Goal: Information Seeking & Learning: Find specific fact

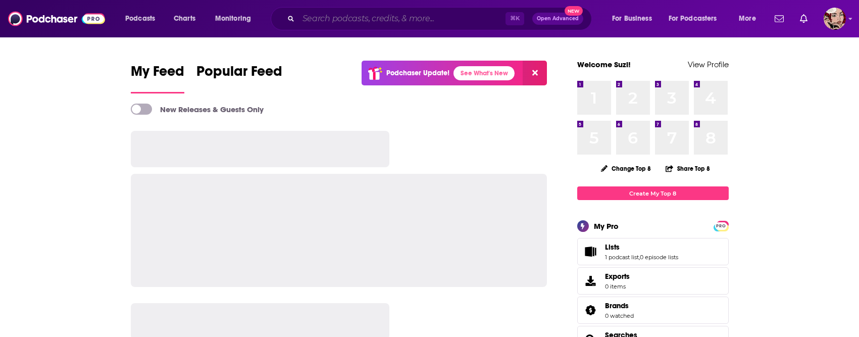
click at [364, 23] on input "Search podcasts, credits, & more..." at bounding box center [402, 19] width 207 height 16
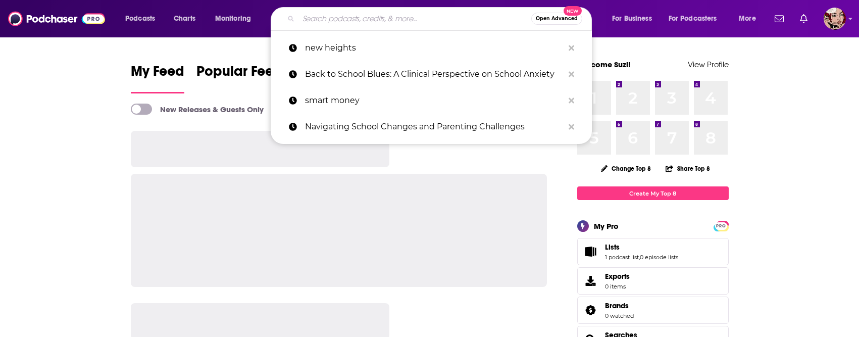
type input "v"
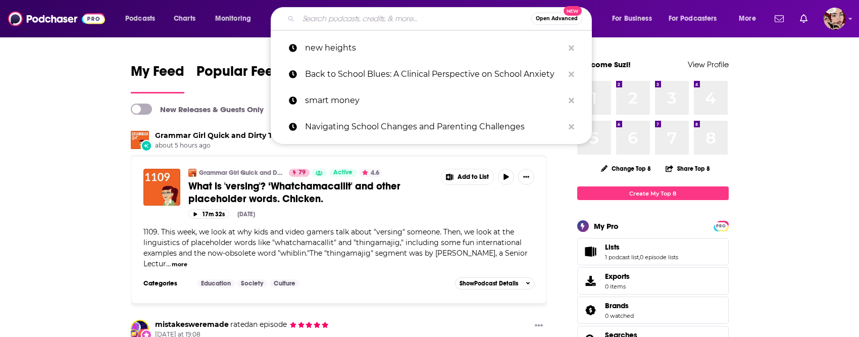
paste input "Arous Beirut Podcast"
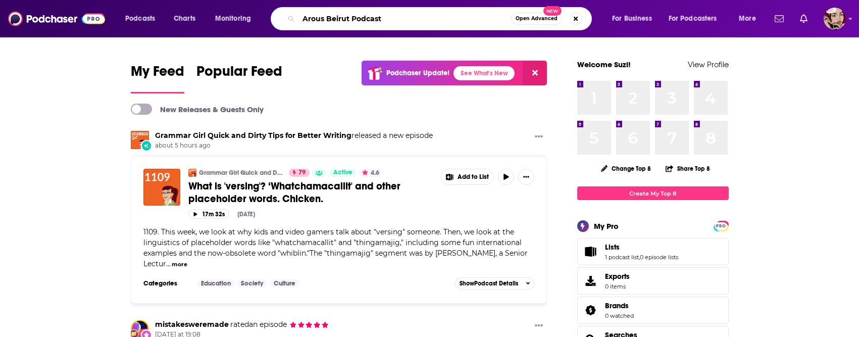
type input "Arous Beirut Podcast"
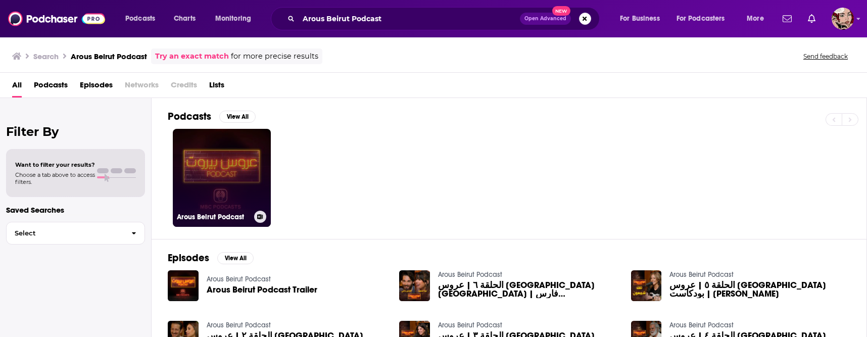
click at [260, 178] on link "Arous Beirut Podcast" at bounding box center [222, 178] width 98 height 98
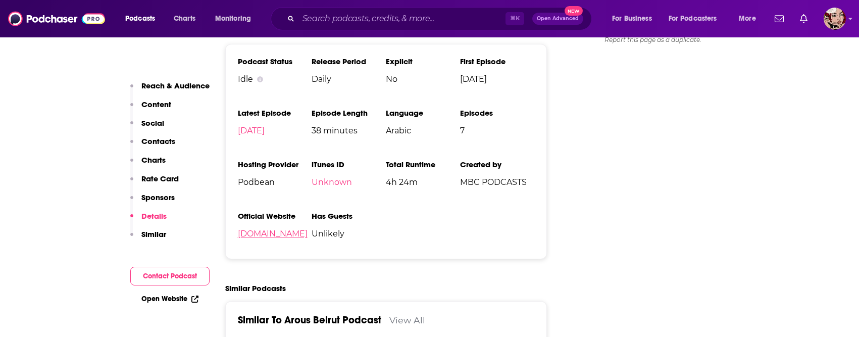
scroll to position [1054, 0]
click at [497, 181] on span "MBC PODCASTS" at bounding box center [497, 182] width 74 height 10
copy span "MBC PODCASTS"
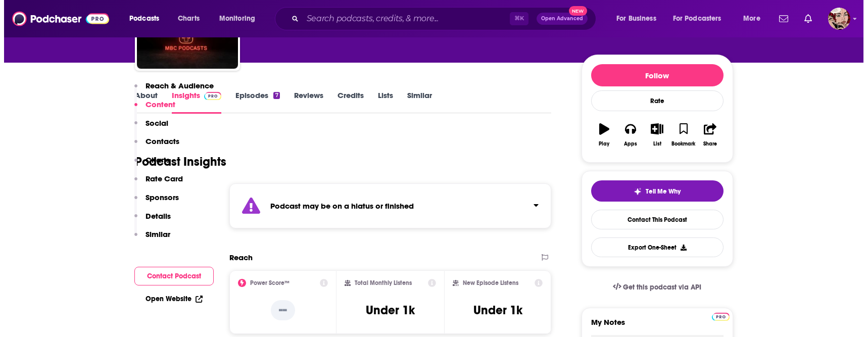
scroll to position [0, 0]
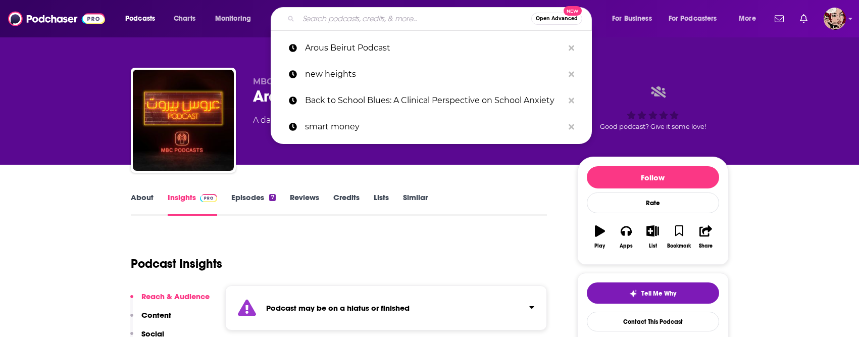
click at [356, 23] on input "Search podcasts, credits, & more..." at bounding box center [415, 19] width 233 height 16
paste input "MBC PODCASTS"
type input "MBC PODCASTS"
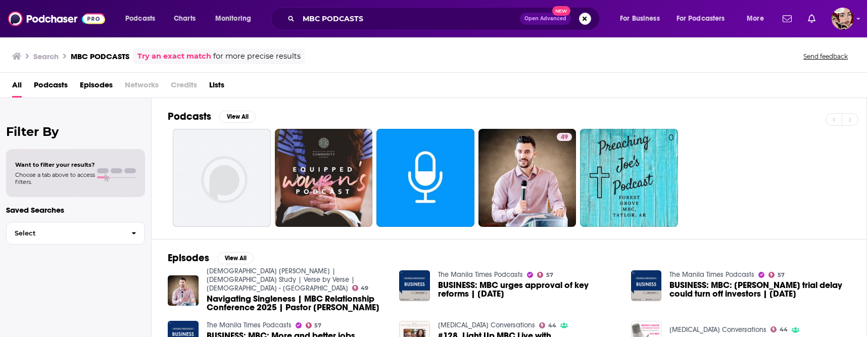
click at [143, 81] on span "Networks" at bounding box center [142, 87] width 34 height 21
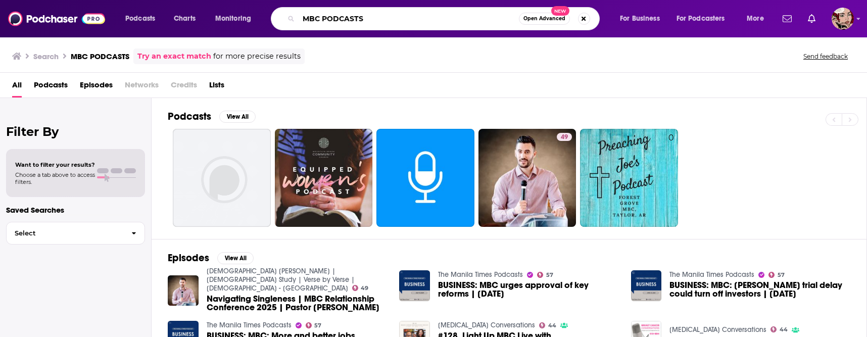
click at [339, 20] on input "MBC PODCASTS" at bounding box center [409, 19] width 220 height 16
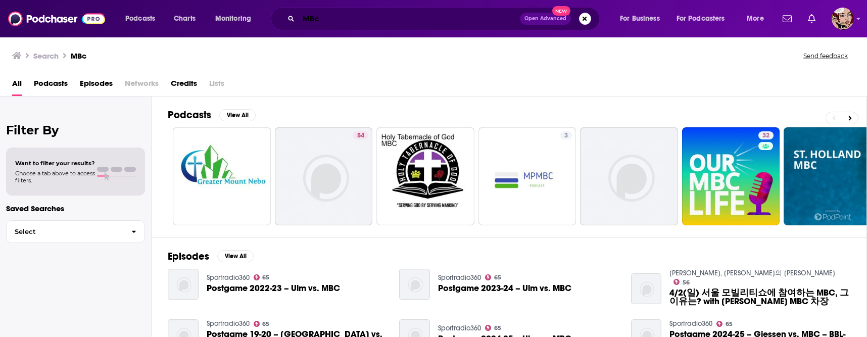
click at [337, 15] on input "MBc" at bounding box center [409, 19] width 221 height 16
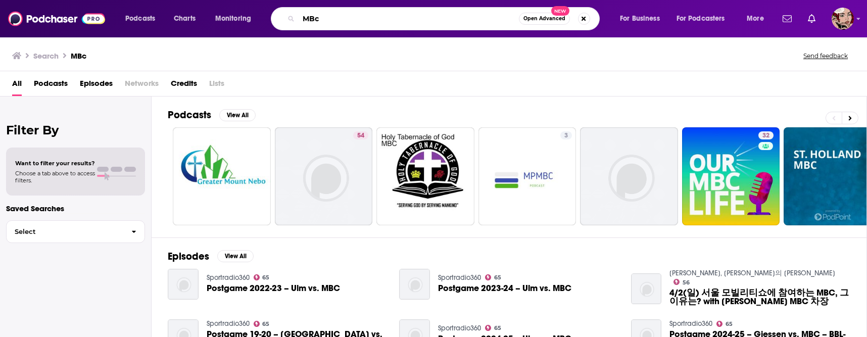
click at [337, 15] on input "MBc" at bounding box center [409, 19] width 220 height 16
paste input "Wahed Menkom,"
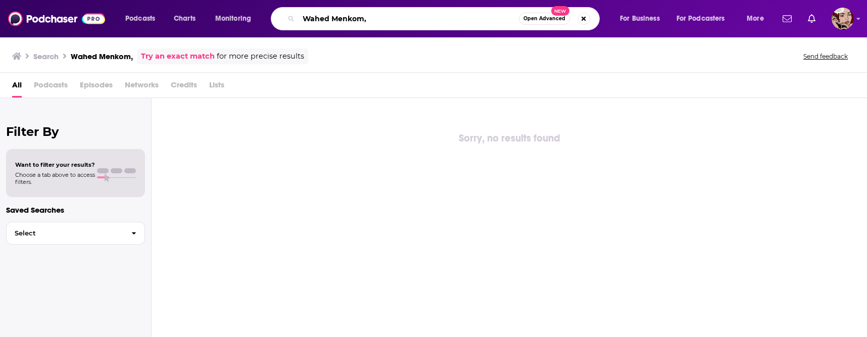
click at [390, 23] on input "Wahed Menkom," at bounding box center [409, 19] width 220 height 16
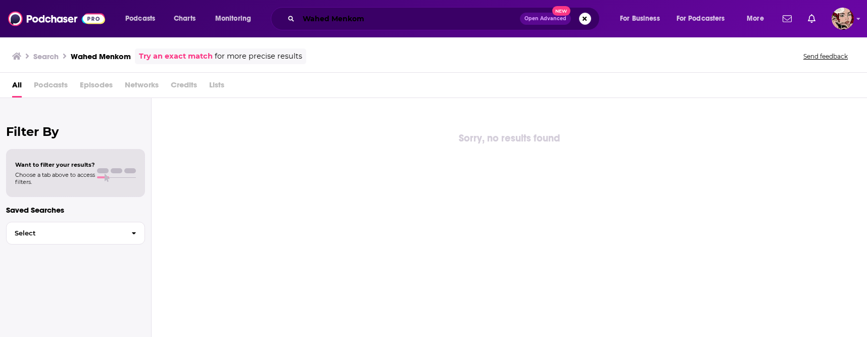
click at [404, 24] on input "Wahed Menkom" at bounding box center [409, 19] width 221 height 16
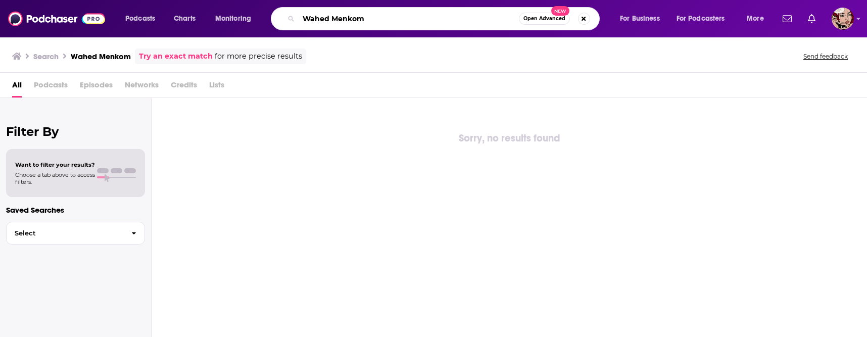
click at [404, 24] on input "Wahed Menkom" at bounding box center [409, 19] width 220 height 16
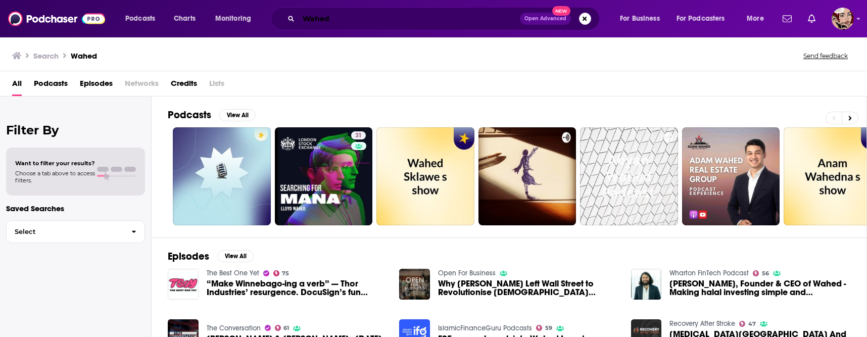
click at [323, 18] on input "Wahed" at bounding box center [409, 19] width 221 height 16
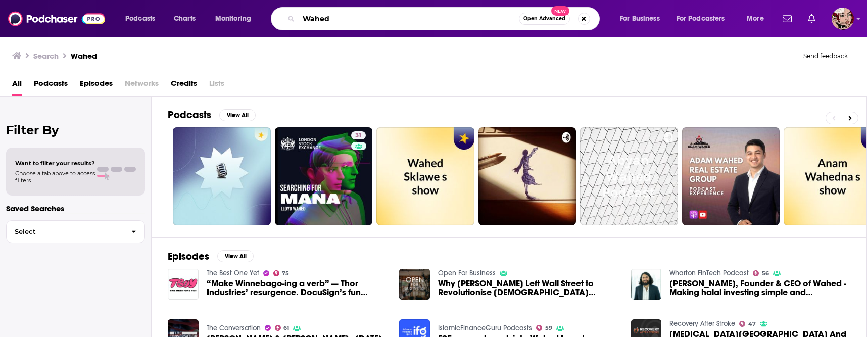
click at [323, 18] on input "Wahed" at bounding box center [409, 19] width 220 height 16
paste input "Al Asouf Podcast"
type input "Al Asouf Podcast"
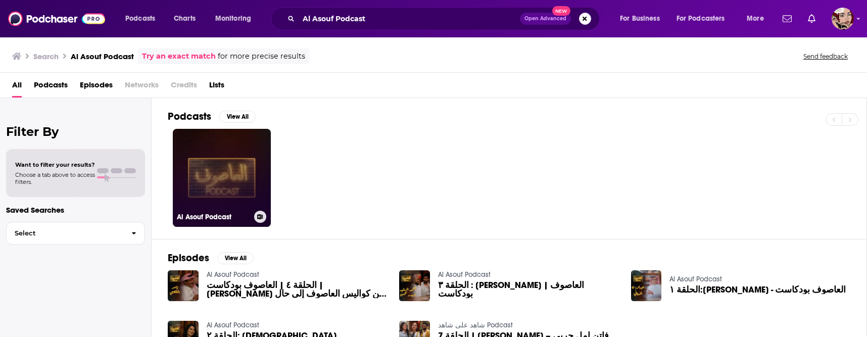
click at [250, 156] on link "Al Asouf Podcast" at bounding box center [222, 178] width 98 height 98
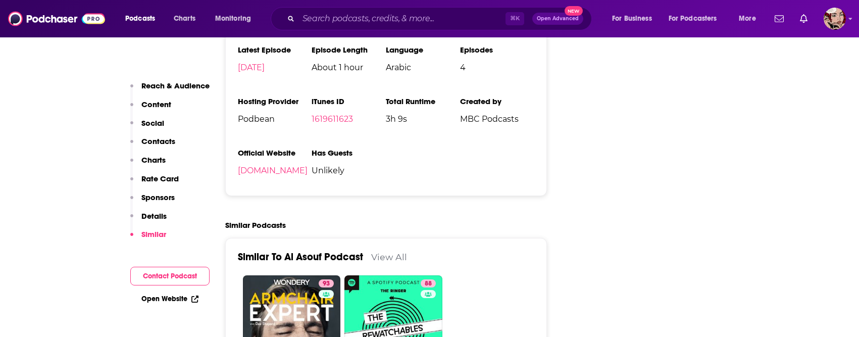
scroll to position [1203, 0]
click at [486, 120] on span "MBC Podcasts" at bounding box center [497, 120] width 74 height 10
copy span "MBC Podcasts"
